Goal: Transaction & Acquisition: Purchase product/service

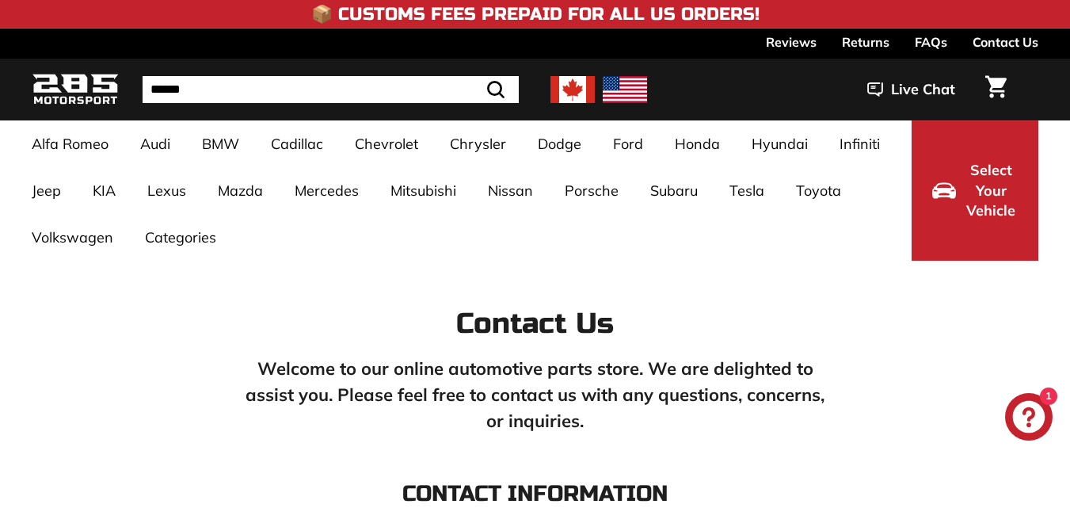
type textarea "**********"
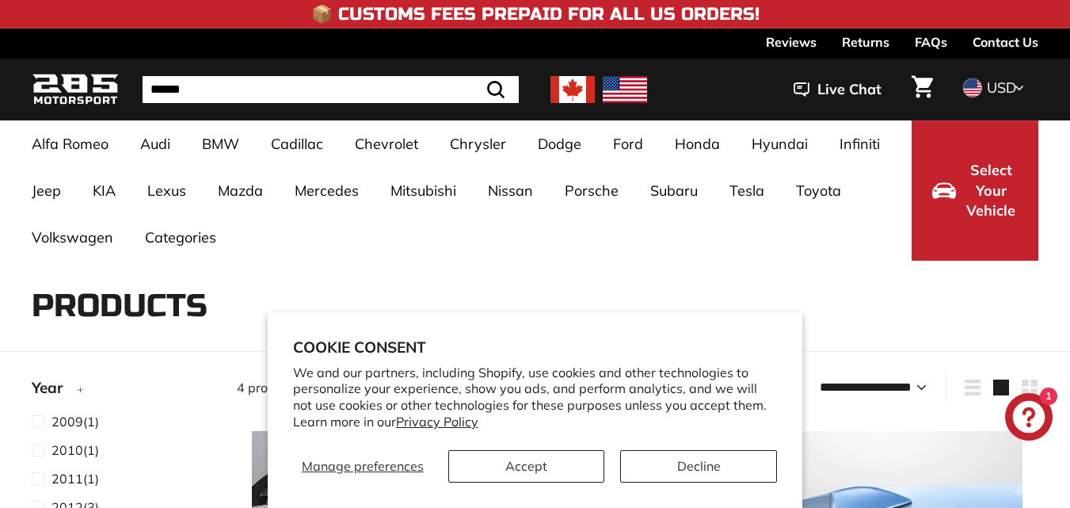
select select "**********"
